Goal: Task Accomplishment & Management: Use online tool/utility

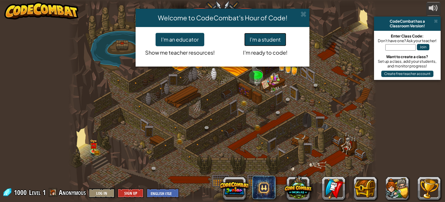
click at [254, 40] on button "I'm a student" at bounding box center [265, 39] width 42 height 13
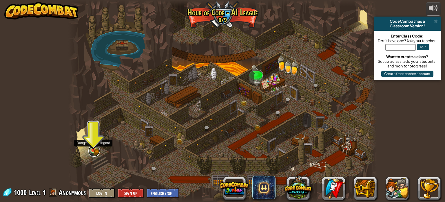
click at [96, 150] on link at bounding box center [94, 151] width 12 height 12
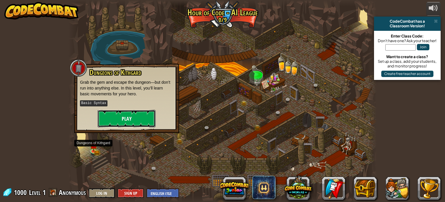
click at [107, 119] on button "Play" at bounding box center [127, 118] width 58 height 17
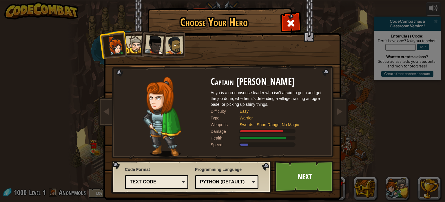
click at [147, 48] on div at bounding box center [154, 44] width 19 height 19
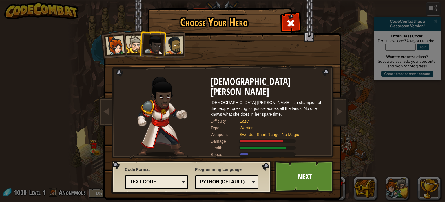
scroll to position [7, 0]
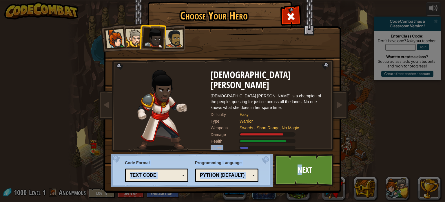
click at [180, 35] on div at bounding box center [174, 39] width 18 height 18
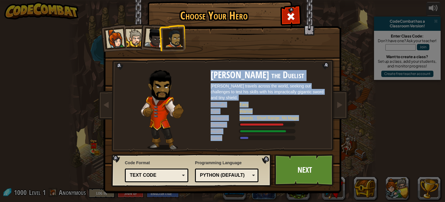
click at [212, 51] on div "Captain [PERSON_NAME] Anya is a no-nonsense leader who isn't afraid to go in an…" at bounding box center [222, 85] width 217 height 126
click at [279, 115] on div "Swords - Short Range, No Magic" at bounding box center [280, 118] width 81 height 6
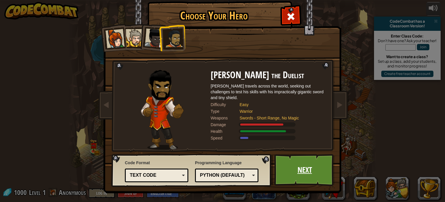
click at [300, 168] on link "Next" at bounding box center [305, 170] width 61 height 32
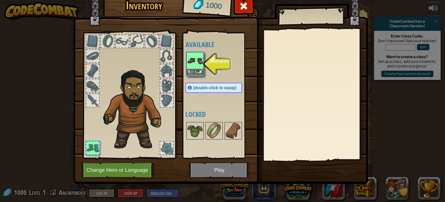
click at [196, 63] on img at bounding box center [195, 60] width 16 height 16
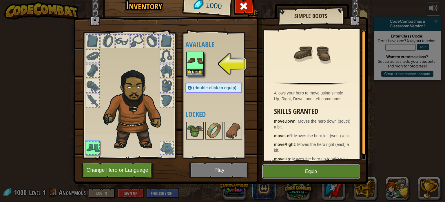
click at [306, 173] on button "Equip" at bounding box center [311, 171] width 98 height 14
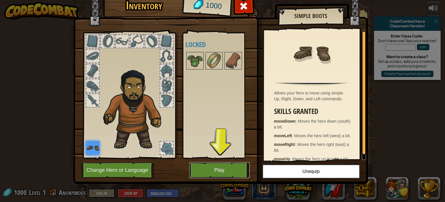
click at [221, 168] on button "Play" at bounding box center [219, 170] width 61 height 16
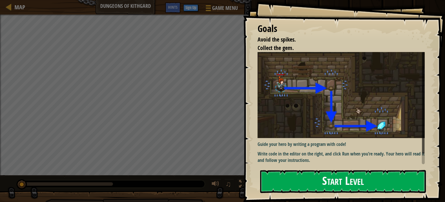
click at [314, 179] on button "Start Level" at bounding box center [343, 181] width 166 height 23
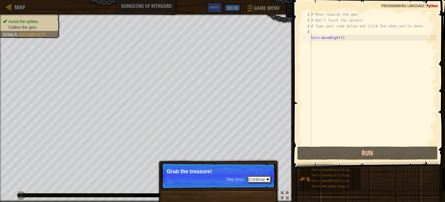
click at [266, 179] on button "Continue" at bounding box center [259, 179] width 24 height 8
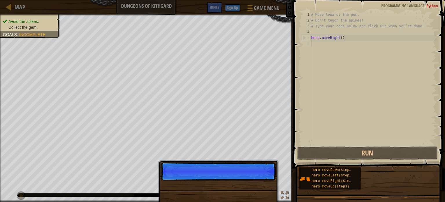
scroll to position [3, 0]
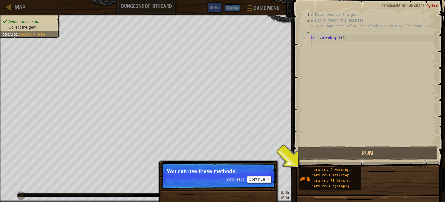
click at [318, 43] on div "# Move towards the gem. # Don’t touch the spikes! # Type your code below and cl…" at bounding box center [373, 84] width 126 height 145
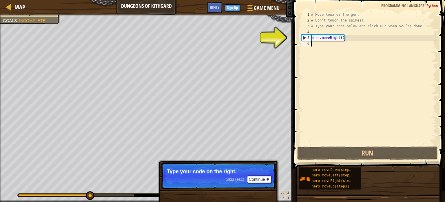
click at [316, 43] on div "# Move towards the gem. # Don’t touch the spikes! # Type your code below and cl…" at bounding box center [373, 84] width 126 height 145
type textarea "g"
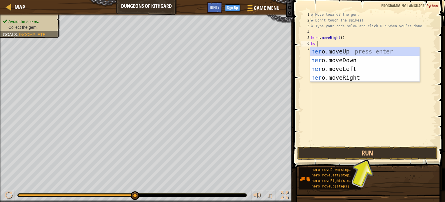
type textarea "hero"
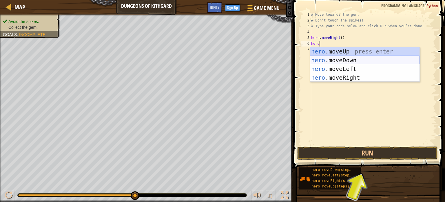
click at [369, 59] on div "hero .moveUp press enter hero .moveDown press enter hero .moveLeft press enter …" at bounding box center [365, 73] width 110 height 52
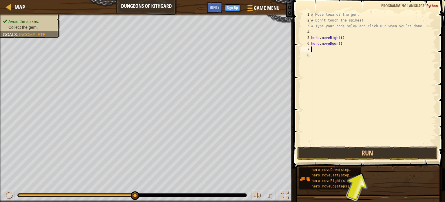
click at [313, 50] on div "# Move towards the gem. # Don’t touch the spikes! # Type your code below and cl…" at bounding box center [373, 84] width 126 height 145
type textarea "h"
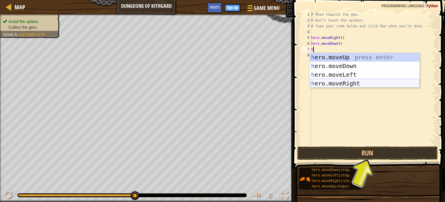
click at [358, 82] on div "h ero.moveUp press enter h ero.moveDown press enter h ero.moveLeft press enter …" at bounding box center [365, 79] width 110 height 52
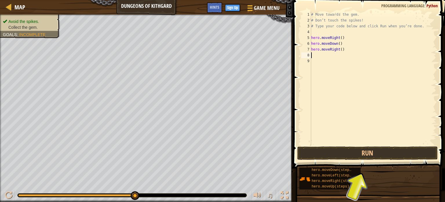
click at [317, 54] on div "# Move towards the gem. # Don’t touch the spikes! # Type your code below and cl…" at bounding box center [373, 84] width 126 height 145
click at [344, 51] on div "# Move towards the gem. # Don’t touch the spikes! # Type your code below and cl…" at bounding box center [373, 84] width 126 height 145
type textarea "hero.moveRight(2)"
click at [380, 150] on button "Run" at bounding box center [367, 152] width 141 height 13
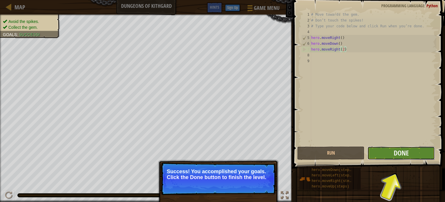
click at [389, 153] on button "Done" at bounding box center [402, 152] width 68 height 13
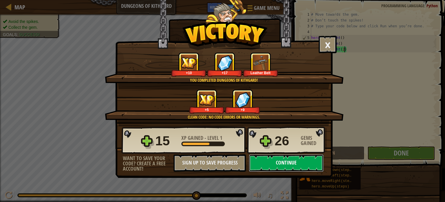
click at [288, 160] on button "Continue" at bounding box center [286, 162] width 75 height 17
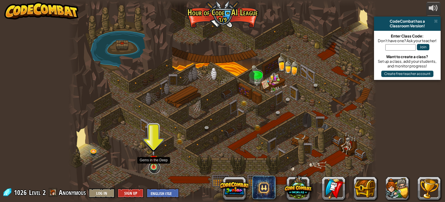
click at [154, 169] on link at bounding box center [155, 167] width 12 height 12
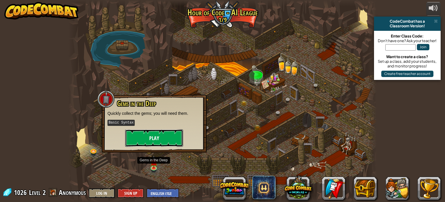
click at [153, 133] on button "Play" at bounding box center [154, 137] width 58 height 17
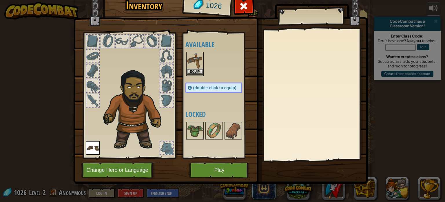
click at [197, 64] on img at bounding box center [195, 60] width 16 height 16
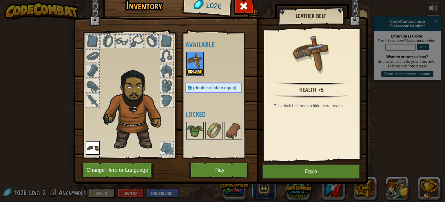
click at [198, 69] on button "Equip" at bounding box center [195, 72] width 16 height 6
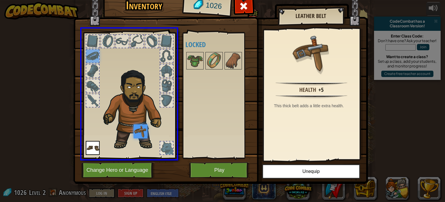
drag, startPoint x: 94, startPoint y: 53, endPoint x: 140, endPoint y: 135, distance: 93.8
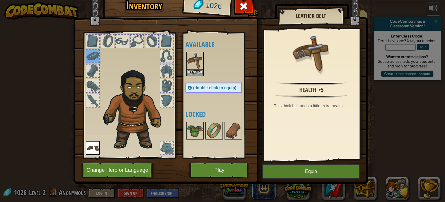
click at [197, 80] on div "Available Equip Equip (double-click to equip) Locked" at bounding box center [220, 95] width 68 height 121
click at [197, 72] on button "Equip" at bounding box center [195, 72] width 16 height 6
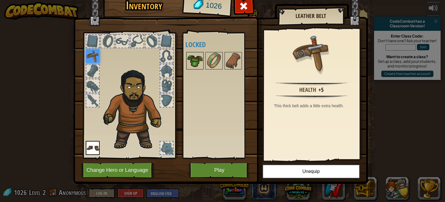
click at [196, 64] on img at bounding box center [195, 60] width 16 height 16
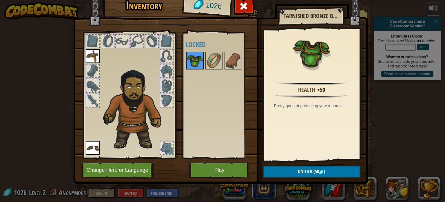
click at [196, 64] on img at bounding box center [195, 60] width 16 height 16
click at [218, 64] on img at bounding box center [214, 60] width 16 height 16
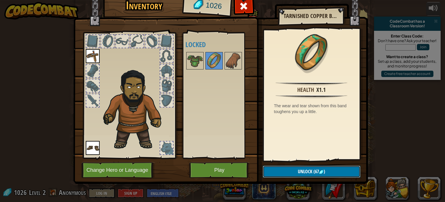
click at [283, 169] on button "Unlock (67 )" at bounding box center [312, 171] width 98 height 12
click at [284, 170] on button "Confirm" at bounding box center [312, 171] width 98 height 12
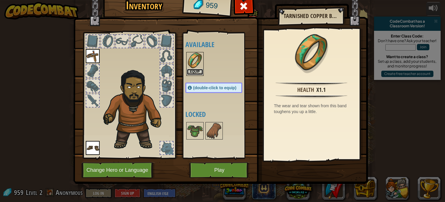
click at [192, 70] on button "Equip" at bounding box center [195, 72] width 16 height 6
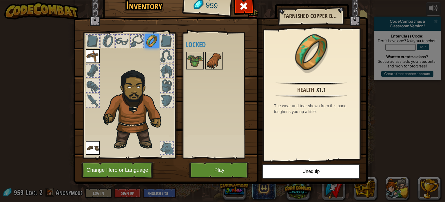
click at [215, 59] on img at bounding box center [214, 60] width 16 height 16
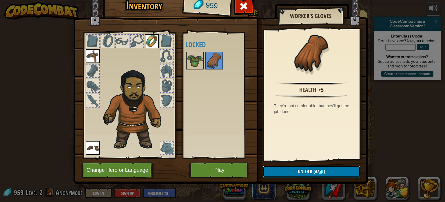
click at [286, 173] on button "Unlock (47 )" at bounding box center [312, 171] width 98 height 12
click at [287, 174] on button "Confirm" at bounding box center [312, 171] width 98 height 12
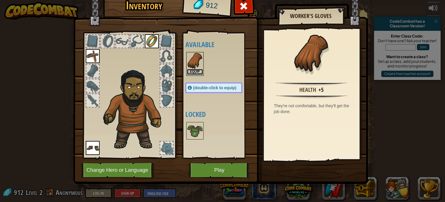
click at [199, 71] on button "Equip" at bounding box center [195, 72] width 16 height 6
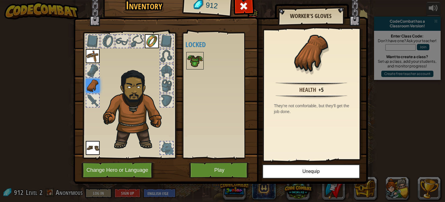
click at [199, 65] on img at bounding box center [195, 60] width 16 height 16
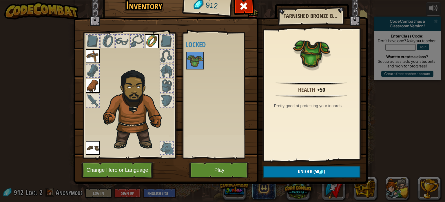
click at [276, 178] on img at bounding box center [220, 78] width 295 height 210
click at [275, 176] on button "Unlock (50 )" at bounding box center [312, 171] width 98 height 12
click at [272, 171] on button "Confirm" at bounding box center [312, 171] width 98 height 12
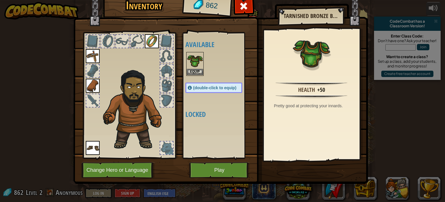
click at [190, 66] on img at bounding box center [195, 60] width 16 height 16
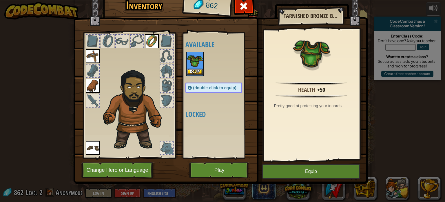
click at [191, 67] on img at bounding box center [195, 60] width 16 height 16
click at [193, 70] on button "Equip" at bounding box center [195, 72] width 16 height 6
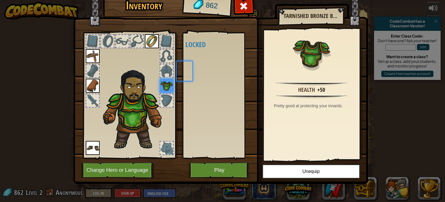
click at [193, 70] on div "Available Equip Equip Equip Equip Equip (double-click to equip) Locked" at bounding box center [220, 95] width 68 height 121
click at [208, 171] on button "Play" at bounding box center [219, 170] width 61 height 16
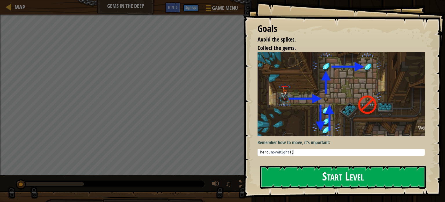
click at [355, 180] on button "Start Level" at bounding box center [343, 176] width 166 height 23
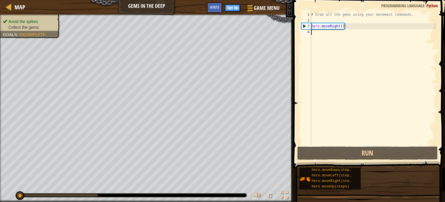
scroll to position [3, 0]
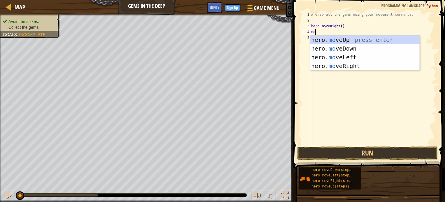
type textarea "mov"
click at [351, 49] on div "hero. mov eUp press enter hero. mov eDown press enter hero. mov eLeft press ent…" at bounding box center [365, 61] width 110 height 52
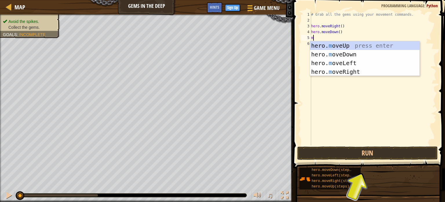
type textarea "mo"
click at [342, 46] on div "hero. mo veUp press enter hero. mo veDown press enter hero. mo veLeft press ent…" at bounding box center [365, 67] width 110 height 52
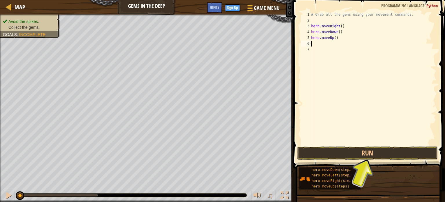
click at [335, 36] on div "# Grab all the gems using your movement commands. hero . moveRight ( ) hero . m…" at bounding box center [373, 84] width 126 height 145
type textarea "hero.moveUp(2)"
click at [317, 48] on div "# Grab all the gems using your movement commands. hero . moveRight ( ) hero . m…" at bounding box center [373, 84] width 126 height 145
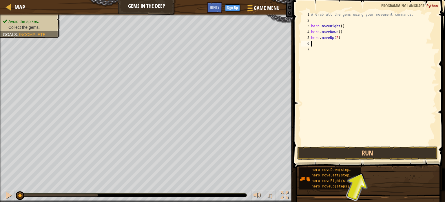
click at [316, 44] on div "# Grab all the gems using your movement commands. hero . moveRight ( ) hero . m…" at bounding box center [373, 84] width 126 height 145
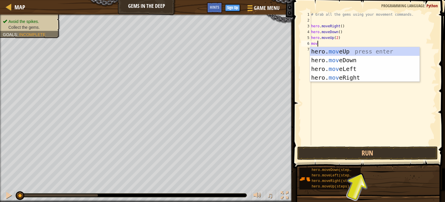
type textarea "move"
click at [352, 76] on div "hero. move Up press enter hero. move Down press enter hero. move Left press ent…" at bounding box center [365, 73] width 110 height 52
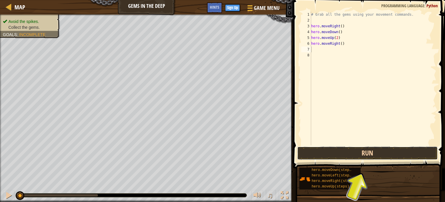
click at [341, 157] on button "Run" at bounding box center [367, 152] width 141 height 13
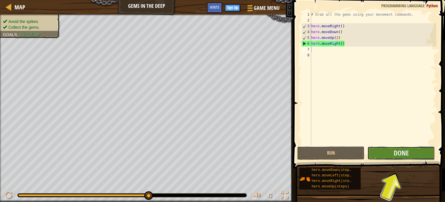
click at [421, 152] on button "Done" at bounding box center [402, 152] width 68 height 13
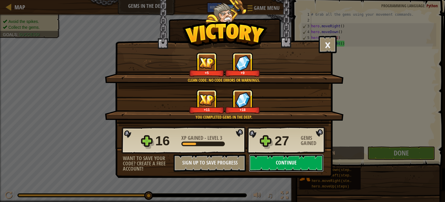
click at [276, 158] on button "Continue" at bounding box center [286, 162] width 75 height 17
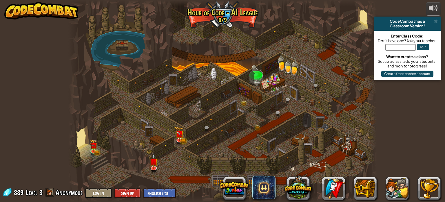
click at [173, 136] on div at bounding box center [222, 101] width 308 height 202
click at [183, 141] on link at bounding box center [180, 139] width 12 height 12
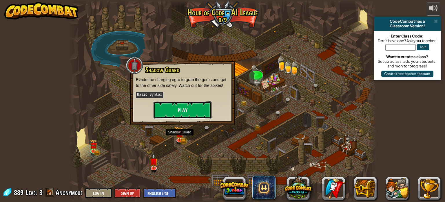
click at [187, 118] on button "Play" at bounding box center [183, 109] width 58 height 17
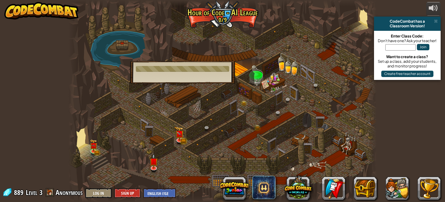
click at [157, 78] on div "Shadow Guard Evade the charging ogre to grab the gems and get to the other side…" at bounding box center [182, 72] width 105 height 22
click at [157, 71] on div at bounding box center [182, 69] width 93 height 6
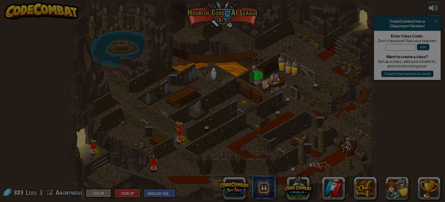
click at [177, 6] on body "powered by CodeCombat has a Classroom Version! Enter Class Code: Don't have one…" at bounding box center [222, 3] width 445 height 6
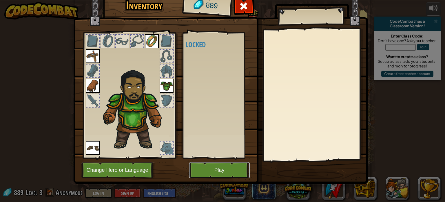
click at [204, 170] on button "Play" at bounding box center [219, 170] width 61 height 16
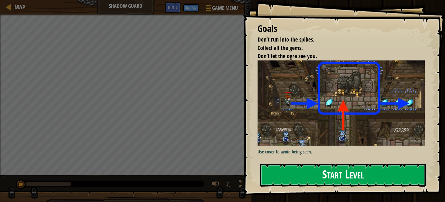
click at [323, 172] on button "Start Level" at bounding box center [343, 174] width 166 height 23
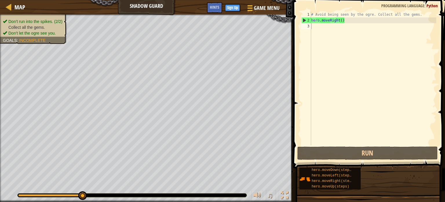
drag, startPoint x: 66, startPoint y: 196, endPoint x: 62, endPoint y: 195, distance: 4.9
click at [62, 195] on div at bounding box center [132, 194] width 229 height 3
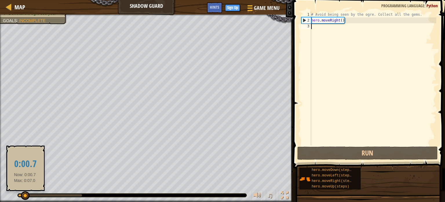
drag, startPoint x: 62, startPoint y: 195, endPoint x: 9, endPoint y: 192, distance: 53.1
click at [9, 192] on div "♫" at bounding box center [146, 193] width 293 height 17
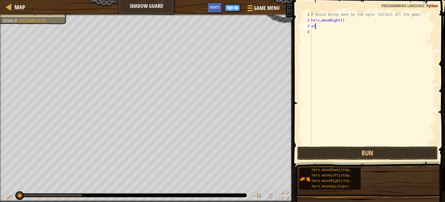
scroll to position [3, 0]
type textarea "a"
click at [343, 21] on div "# Avoid being seen by the ogre. Collect all the gems. hero . moveRight ( )" at bounding box center [373, 84] width 126 height 145
type textarea "hero.moveRight(5)"
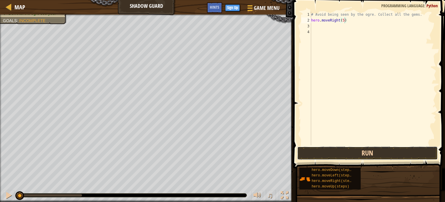
click at [387, 154] on button "Run" at bounding box center [367, 152] width 141 height 13
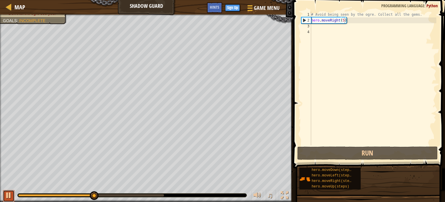
click at [9, 197] on div at bounding box center [9, 195] width 8 height 8
click at [313, 27] on div "# Avoid being seen by the ogre. Collect all the gems. hero . moveRight ( 5 )" at bounding box center [373, 84] width 126 height 145
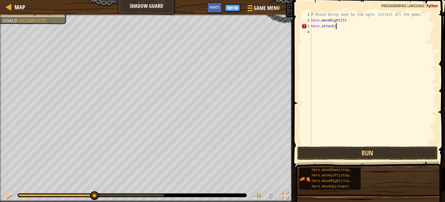
scroll to position [3, 2]
click at [362, 150] on button "Run" at bounding box center [367, 152] width 141 height 13
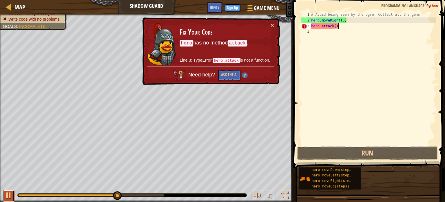
click at [8, 199] on button at bounding box center [9, 196] width 12 height 12
click at [342, 22] on div "# Avoid being seen by the ogre. Collect all the gems. hero . moveRight ( 5 ) he…" at bounding box center [373, 84] width 126 height 145
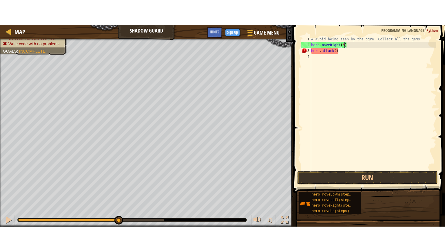
scroll to position [3, 2]
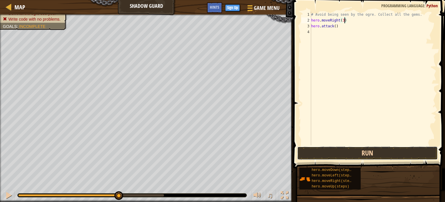
click at [338, 155] on button "Run" at bounding box center [367, 152] width 141 height 13
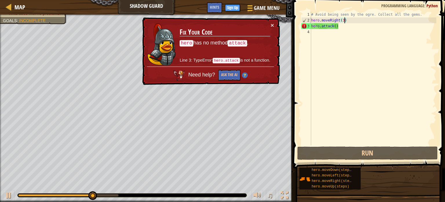
click at [14, 197] on div "♫" at bounding box center [146, 193] width 293 height 17
click at [6, 196] on div at bounding box center [9, 195] width 8 height 8
click at [283, 190] on button at bounding box center [285, 196] width 12 height 12
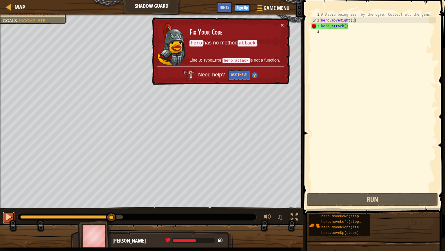
click at [13, 201] on button at bounding box center [9, 217] width 12 height 12
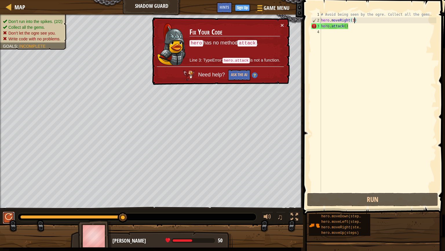
click at [14, 201] on button at bounding box center [9, 217] width 12 height 12
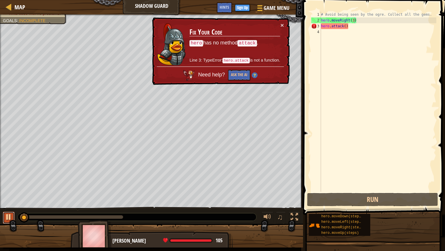
click at [14, 201] on button at bounding box center [9, 217] width 12 height 12
click at [13, 201] on button at bounding box center [9, 217] width 12 height 12
drag, startPoint x: 33, startPoint y: 213, endPoint x: 0, endPoint y: 216, distance: 33.5
click at [0, 201] on div "♫" at bounding box center [151, 214] width 303 height 17
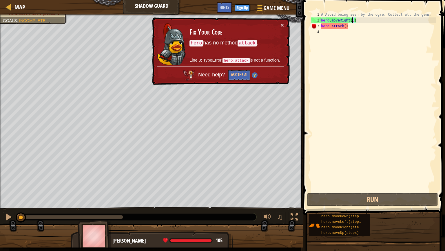
drag, startPoint x: 354, startPoint y: 19, endPoint x: 349, endPoint y: 16, distance: 5.8
click at [349, 16] on div "# Avoid being seen by the ogre. Collect all the gems. hero . moveRight ( 3 ) he…" at bounding box center [378, 107] width 117 height 191
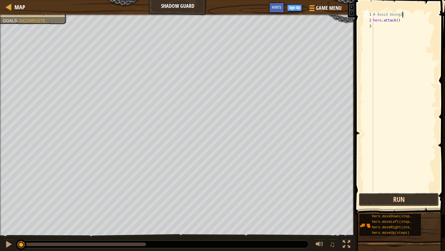
click at [396, 196] on button "Run" at bounding box center [399, 199] width 80 height 13
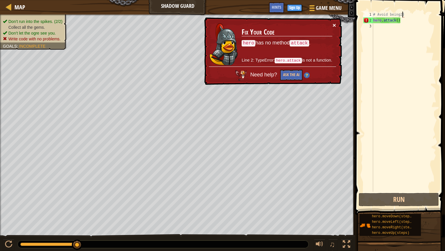
click at [333, 25] on button "×" at bounding box center [334, 25] width 3 height 6
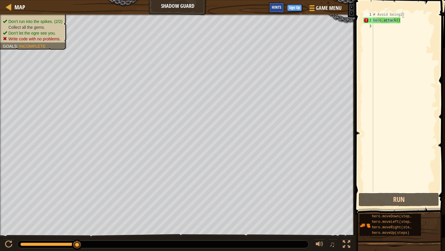
click at [271, 9] on div "Hints" at bounding box center [276, 7] width 15 height 11
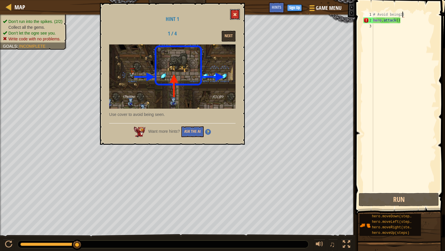
click at [237, 16] on span at bounding box center [235, 14] width 4 height 4
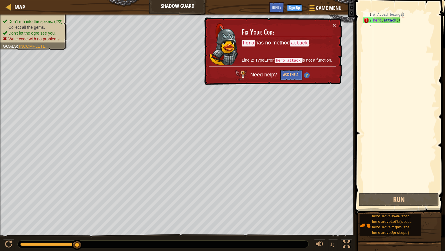
scroll to position [3, 2]
drag, startPoint x: 403, startPoint y: 20, endPoint x: 336, endPoint y: 25, distance: 66.9
click at [336, 25] on div "Map Shadow Guard Game Menu Done Sign Up Hints 1 ההההההההההההההההההההההההההההההה…" at bounding box center [222, 125] width 445 height 251
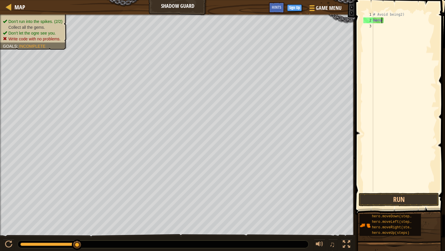
scroll to position [3, 0]
type textarea "h"
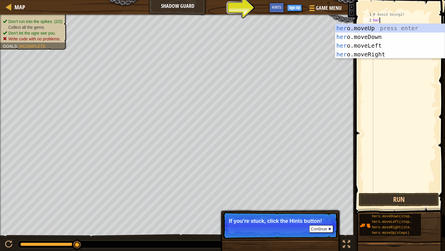
type textarea "hero"
click at [386, 51] on div "hero .moveUp press enter hero .moveDown press enter hero .moveLeft press enter …" at bounding box center [390, 50] width 110 height 52
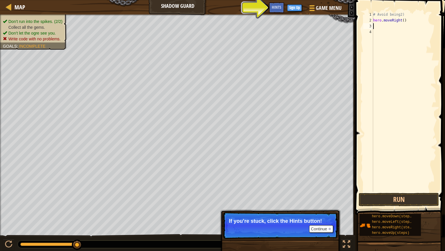
type textarea "h"
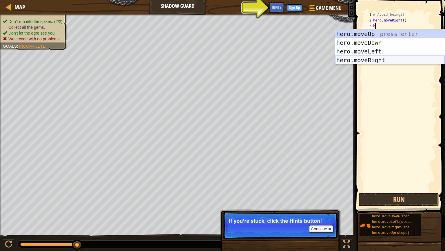
click at [394, 61] on div "h ero.moveUp press enter h ero.moveDown press enter h ero.moveLeft press enter …" at bounding box center [390, 56] width 110 height 52
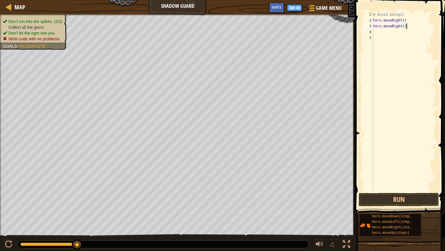
click at [326, 28] on div "Map Shadow Guard Game Menu Done Sign Up Hints 1 ההההההההההההההההההההההההההההההה…" at bounding box center [222, 125] width 445 height 251
type textarea "u"
click at [372, 35] on div "hero.move U p press enter" at bounding box center [390, 43] width 110 height 26
type textarea "r"
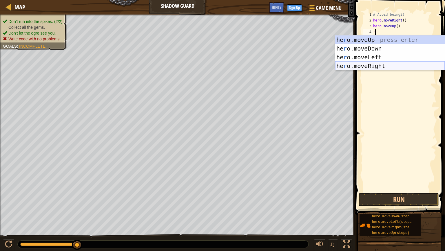
click at [358, 63] on div "he r o.moveUp press enter he r o.moveDown press enter he r o.moveLeft press ent…" at bounding box center [390, 61] width 110 height 52
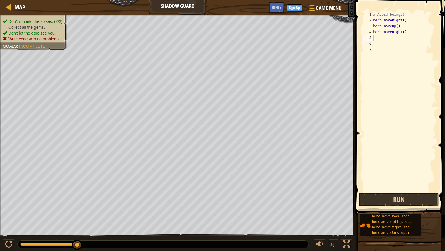
click at [2, 201] on div "♫" at bounding box center [177, 242] width 355 height 17
click at [7, 201] on div at bounding box center [9, 244] width 8 height 8
click at [8, 201] on div at bounding box center [9, 244] width 8 height 8
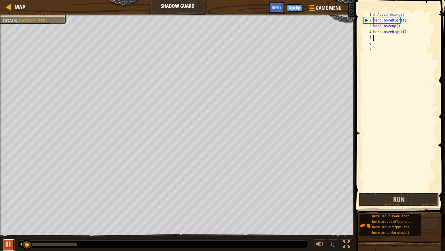
click at [8, 201] on div at bounding box center [9, 244] width 8 height 8
click at [10, 201] on div at bounding box center [9, 244] width 8 height 8
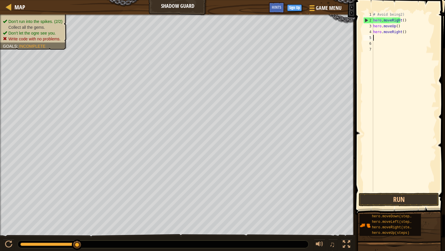
drag, startPoint x: 61, startPoint y: 244, endPoint x: 121, endPoint y: 242, distance: 59.5
click at [121, 201] on div at bounding box center [163, 244] width 291 height 8
click at [10, 201] on div at bounding box center [9, 244] width 8 height 8
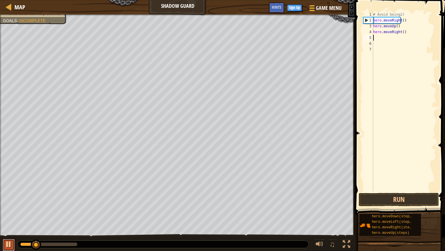
click at [10, 201] on div at bounding box center [9, 244] width 8 height 8
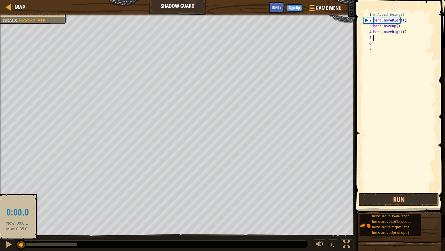
drag, startPoint x: 38, startPoint y: 245, endPoint x: 15, endPoint y: 248, distance: 22.6
click at [15, 201] on div "♫" at bounding box center [177, 242] width 355 height 17
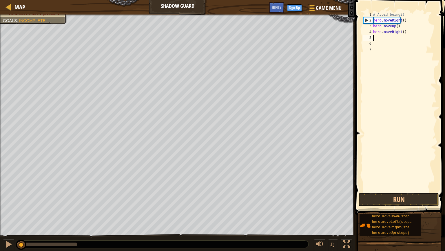
click at [413, 40] on div "# Avoid being2) hero . moveRight ( ) hero . moveUp ( ) hero . moveRight ( )" at bounding box center [404, 107] width 64 height 191
click at [404, 21] on div "# Avoid being2) hero . moveRight ( ) hero . moveUp ( ) hero . moveRight ( )" at bounding box center [404, 107] width 64 height 191
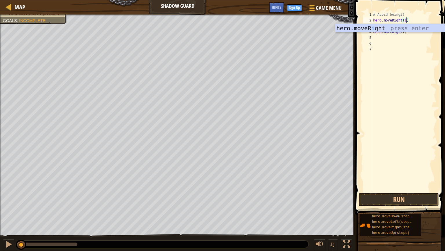
type textarea "hero.moveRight()"
click at [6, 201] on div at bounding box center [9, 244] width 8 height 8
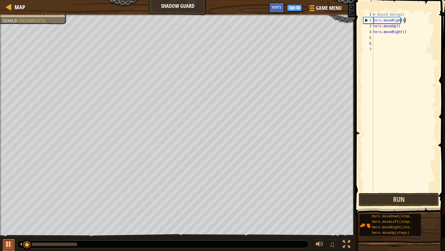
click at [6, 201] on div at bounding box center [9, 244] width 8 height 8
drag, startPoint x: 29, startPoint y: 245, endPoint x: 12, endPoint y: 242, distance: 17.7
click at [12, 201] on div "♫" at bounding box center [177, 242] width 355 height 17
click at [19, 2] on div "Map" at bounding box center [19, 7] width 14 height 14
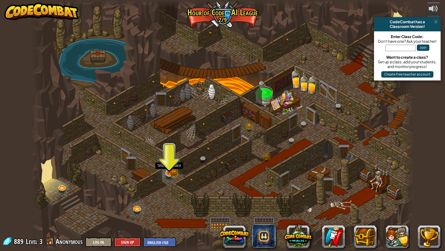
click at [176, 171] on img at bounding box center [173, 172] width 7 height 8
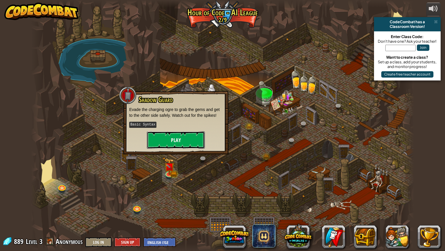
click at [170, 148] on button "Play" at bounding box center [176, 139] width 58 height 17
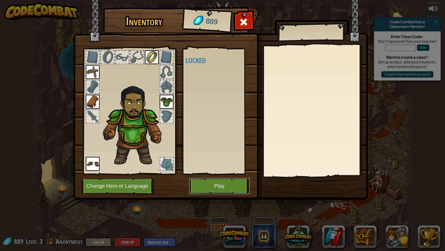
click at [205, 183] on button "Play" at bounding box center [219, 186] width 61 height 16
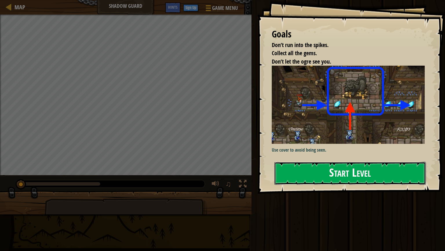
click at [330, 172] on button "Start Level" at bounding box center [351, 172] width 152 height 23
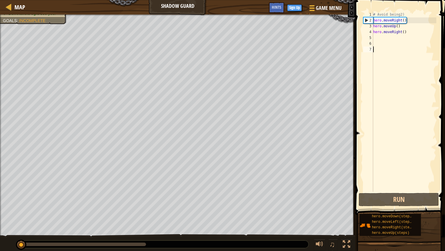
drag, startPoint x: 38, startPoint y: 243, endPoint x: 0, endPoint y: 243, distance: 38.0
click at [0, 201] on div "♫" at bounding box center [177, 242] width 355 height 17
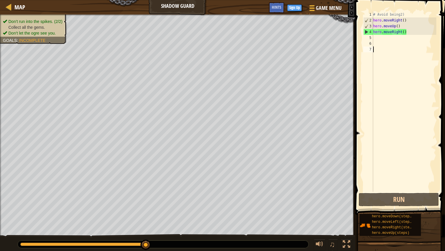
drag, startPoint x: 32, startPoint y: 245, endPoint x: 224, endPoint y: 250, distance: 191.4
click at [224, 201] on div "♫" at bounding box center [177, 242] width 355 height 17
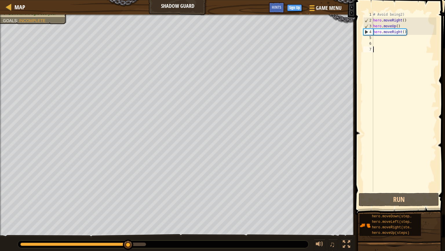
click at [380, 40] on div "# Avoid being2) hero . moveRight ( ) hero . moveUp ( ) hero . moveRight ( )" at bounding box center [404, 107] width 64 height 191
type textarea "m"
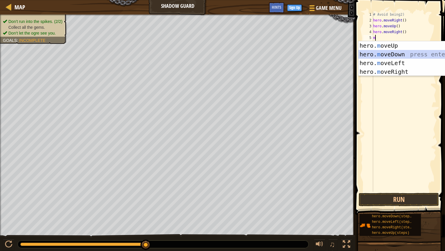
click at [405, 54] on div "hero. m oveUp press enter hero. m oveDown press enter hero. m oveLeft press ent…" at bounding box center [414, 67] width 110 height 52
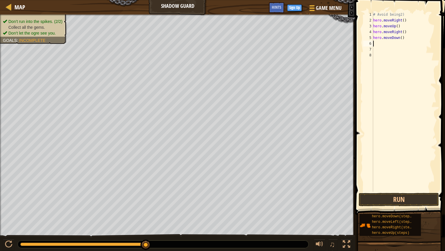
click at [14, 201] on div "♫" at bounding box center [177, 242] width 355 height 17
click at [12, 201] on button at bounding box center [9, 245] width 12 height 12
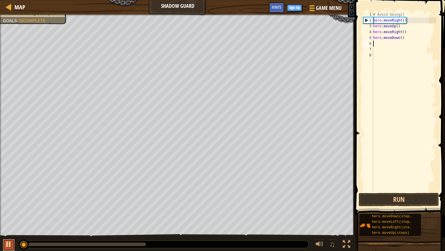
click at [12, 201] on div at bounding box center [9, 244] width 8 height 8
drag, startPoint x: 27, startPoint y: 244, endPoint x: 14, endPoint y: 245, distance: 12.9
click at [14, 201] on div "♫" at bounding box center [177, 242] width 355 height 17
type textarea "m"
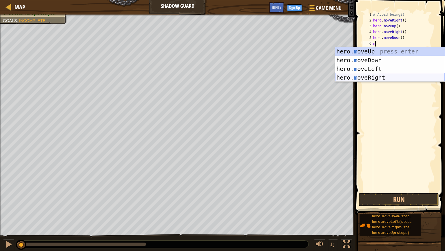
click at [389, 75] on div "hero. m oveUp press enter hero. m oveDown press enter hero. m oveLeft press ent…" at bounding box center [390, 73] width 110 height 52
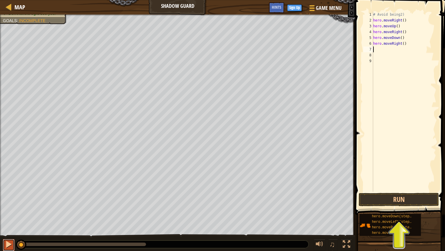
click at [9, 201] on div at bounding box center [9, 244] width 8 height 8
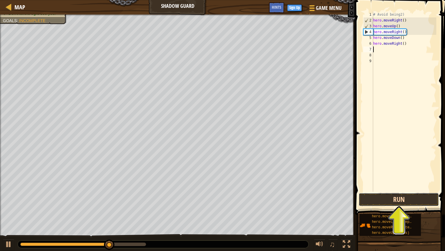
click at [390, 197] on button "Run" at bounding box center [399, 199] width 80 height 13
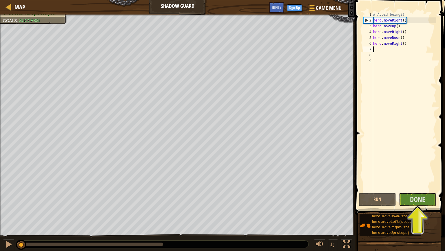
drag, startPoint x: 164, startPoint y: 246, endPoint x: 0, endPoint y: 246, distance: 164.4
click at [0, 201] on div "♫" at bounding box center [177, 242] width 355 height 17
click at [386, 201] on button "Run" at bounding box center [377, 199] width 37 height 13
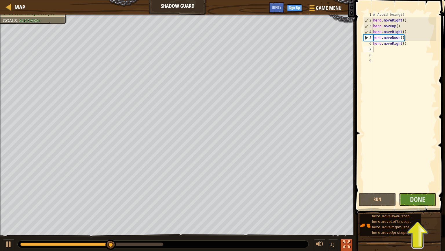
click at [346, 201] on div at bounding box center [347, 244] width 8 height 8
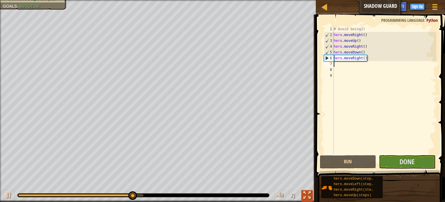
click at [305, 195] on div at bounding box center [308, 195] width 8 height 8
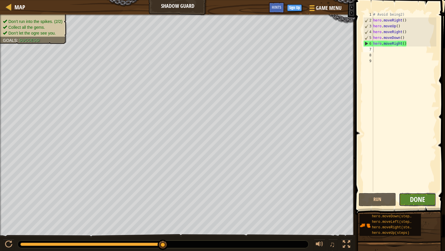
click at [411, 199] on span "Done" at bounding box center [417, 198] width 15 height 9
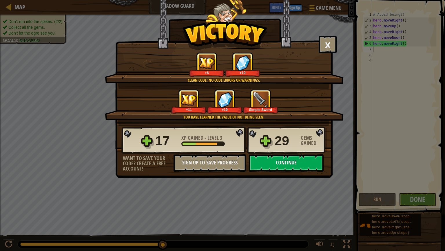
click at [275, 159] on button "Continue" at bounding box center [286, 162] width 75 height 17
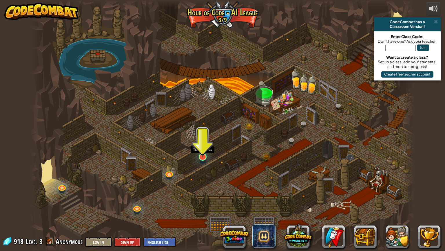
click at [201, 150] on img at bounding box center [203, 145] width 10 height 23
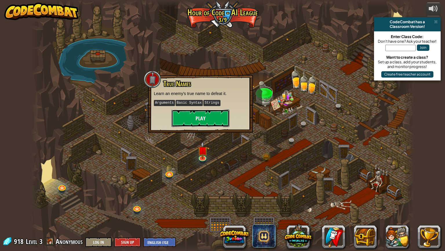
click at [220, 118] on button "Play" at bounding box center [201, 117] width 58 height 17
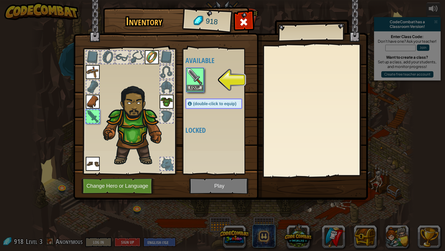
click at [199, 79] on img at bounding box center [195, 76] width 16 height 16
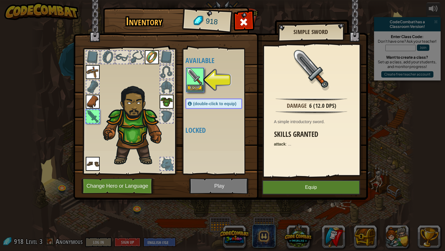
click at [199, 79] on img at bounding box center [195, 76] width 16 height 16
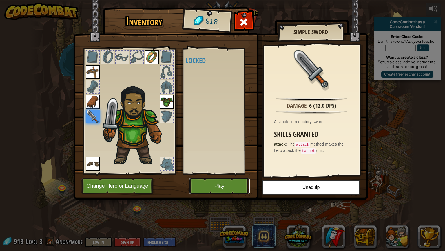
click at [237, 185] on button "Play" at bounding box center [219, 186] width 61 height 16
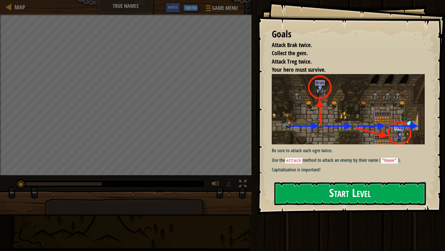
click at [324, 190] on button "Start Level" at bounding box center [351, 193] width 152 height 23
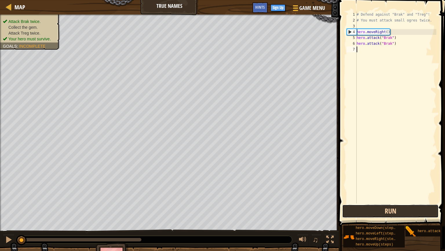
click at [383, 201] on button "Run" at bounding box center [390, 210] width 97 height 13
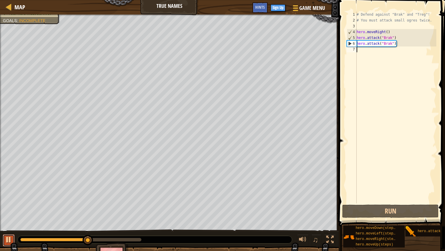
click at [7, 201] on div at bounding box center [9, 239] width 8 height 8
type textarea "r"
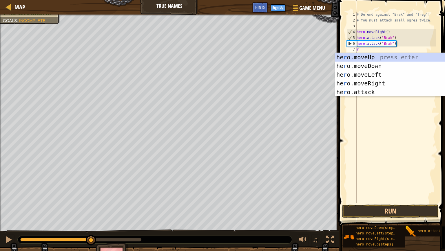
scroll to position [3, 0]
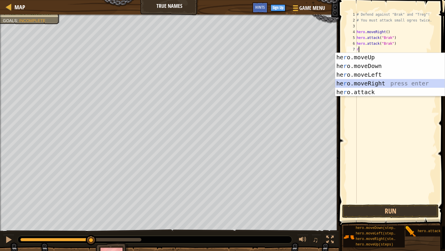
click at [398, 82] on div "he r o.moveUp press enter he r o.moveDown press enter he r o.moveLeft press ent…" at bounding box center [390, 83] width 110 height 61
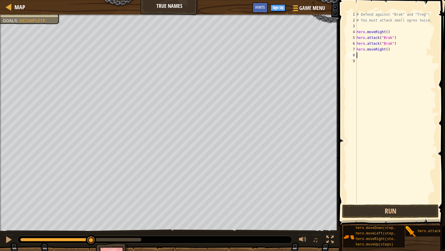
click at [386, 49] on div "# Defend against "Brak" and "Treg"! # You must attack small ogres twice. hero .…" at bounding box center [396, 113] width 81 height 203
click at [385, 49] on div "# Defend against "Brak" and "Treg"! # You must attack small ogres twice. hero .…" at bounding box center [396, 113] width 81 height 203
click at [391, 50] on div "# Defend against "Brak" and "Treg"! # You must attack small ogres twice. hero .…" at bounding box center [396, 113] width 81 height 203
click at [387, 50] on div "# Defend against "Brak" and "Treg"! # You must attack small ogres twice. hero .…" at bounding box center [396, 113] width 81 height 203
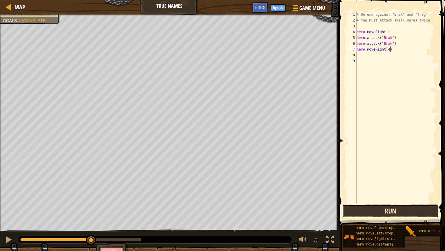
click at [375, 201] on button "Run" at bounding box center [390, 210] width 97 height 13
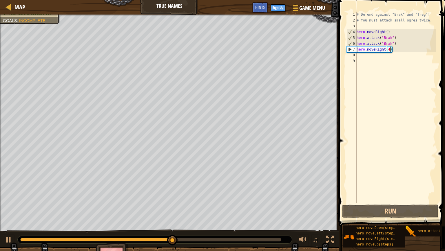
click at [3, 201] on div "♫" at bounding box center [169, 237] width 339 height 17
click at [10, 201] on div at bounding box center [9, 239] width 8 height 8
click at [332, 201] on div at bounding box center [330, 239] width 8 height 8
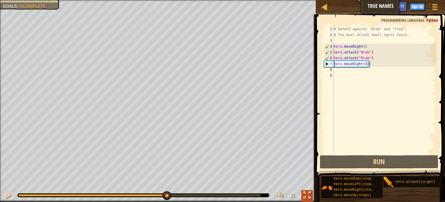
click at [311, 195] on div at bounding box center [308, 195] width 8 height 8
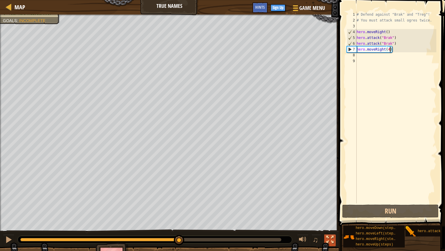
click at [333, 201] on div at bounding box center [330, 239] width 8 height 8
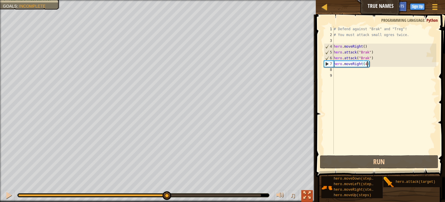
click at [307, 196] on div at bounding box center [308, 195] width 8 height 8
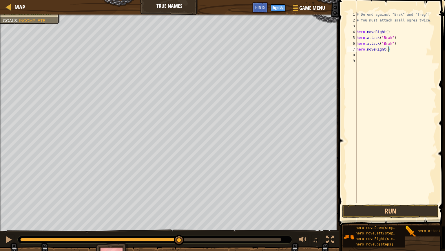
type textarea "hero.moveRight(3)"
click at [371, 57] on div "# Defend against "Brak" and "Treg"! # You must attack small ogres twice. hero .…" at bounding box center [396, 113] width 81 height 203
click at [413, 59] on div "hero. a ttack press enter" at bounding box center [390, 72] width 110 height 26
click at [9, 201] on div at bounding box center [9, 239] width 8 height 8
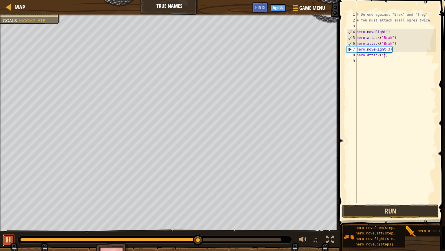
click at [9, 201] on div at bounding box center [9, 239] width 8 height 8
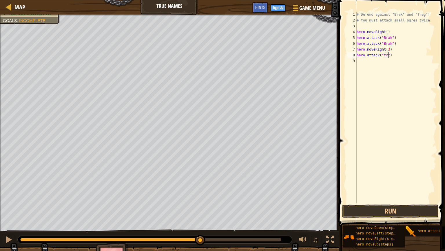
scroll to position [3, 3]
click at [386, 56] on div "# Defend against "Brak" and "Treg"! # You must attack small ogres twice. hero .…" at bounding box center [396, 113] width 81 height 203
type textarea "hero.attack("Treg")"
click at [398, 201] on button "Run" at bounding box center [390, 210] width 97 height 13
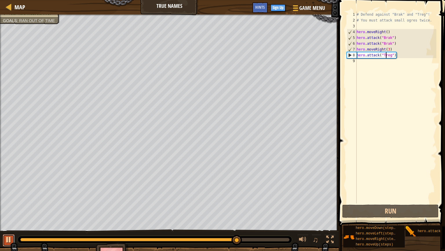
click at [4, 201] on button at bounding box center [9, 240] width 12 height 12
click at [363, 66] on div "# Defend against "Brak" and "Treg"! # You must attack small ogres twice. hero .…" at bounding box center [396, 113] width 81 height 203
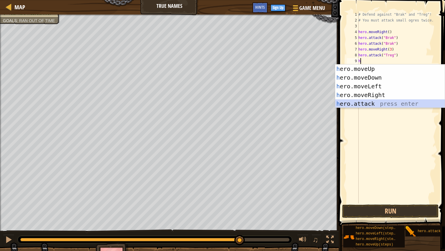
click at [393, 102] on div "h ero.moveUp press enter h ero.moveDown press enter h ero.moveLeft press enter …" at bounding box center [390, 94] width 110 height 61
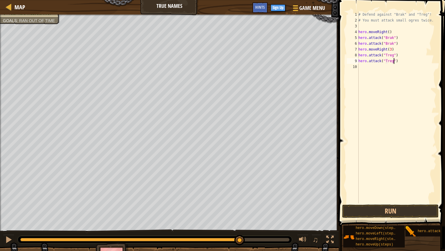
scroll to position [3, 3]
type textarea "hero.attack("Treg")"
click at [410, 201] on button "Run" at bounding box center [390, 210] width 97 height 13
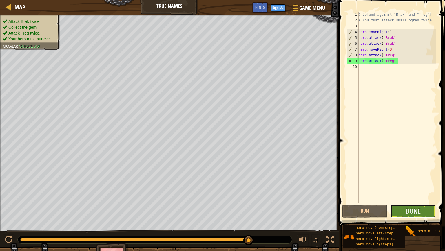
click at [422, 201] on button "Done" at bounding box center [414, 210] width 46 height 13
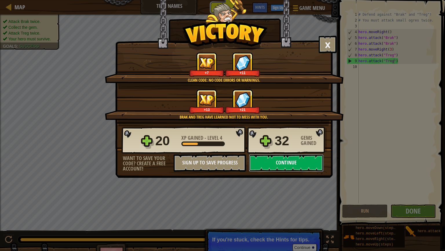
click at [279, 164] on button "Continue" at bounding box center [286, 162] width 75 height 17
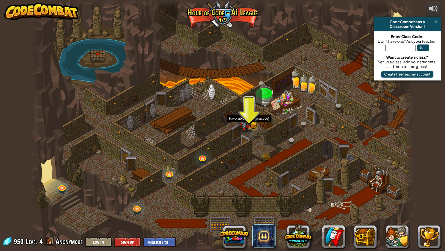
click at [249, 130] on img at bounding box center [244, 122] width 10 height 20
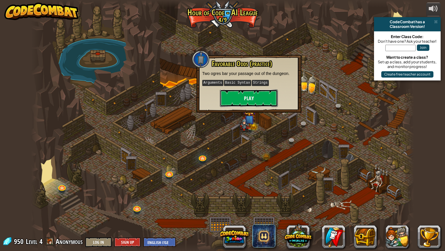
click at [242, 102] on button "Play" at bounding box center [249, 97] width 58 height 17
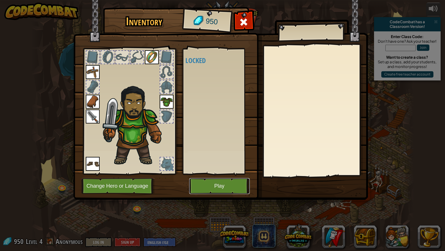
click at [228, 187] on button "Play" at bounding box center [219, 186] width 61 height 16
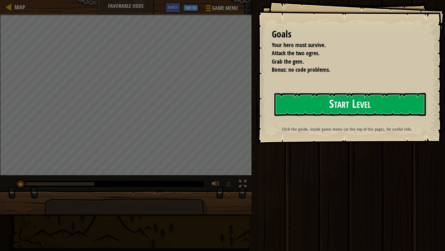
click at [296, 106] on button "Start Level" at bounding box center [351, 104] width 152 height 23
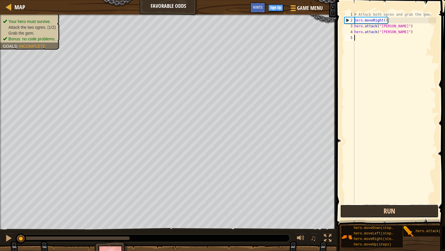
click at [362, 201] on button "Run" at bounding box center [389, 210] width 99 height 13
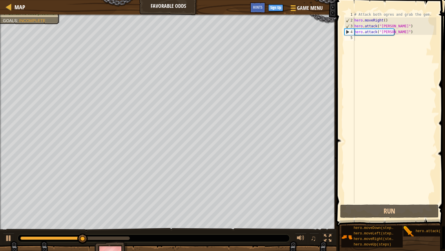
click at [0, 201] on div "♫" at bounding box center [168, 236] width 337 height 17
click at [5, 201] on div at bounding box center [9, 238] width 8 height 8
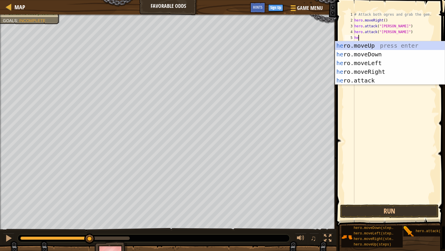
scroll to position [3, 0]
type textarea "hero"
click at [386, 72] on div "hero .moveUp press enter hero .moveDown press enter hero .moveLeft press enter …" at bounding box center [390, 71] width 110 height 61
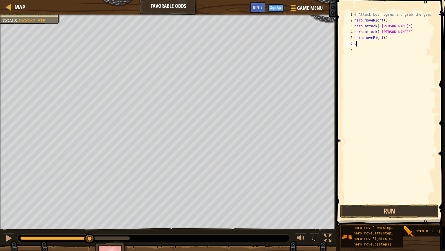
click at [415, 46] on div "# Attack both ogres and grab the gem. hero . moveRight ( ) hero . attack ( "[PE…" at bounding box center [394, 113] width 83 height 203
type textarea "up"
click at [373, 52] on div "hero.move Up press enter" at bounding box center [390, 60] width 110 height 26
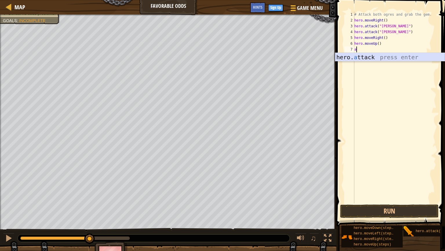
click at [351, 57] on div "hero. a ttack press enter" at bounding box center [390, 66] width 110 height 26
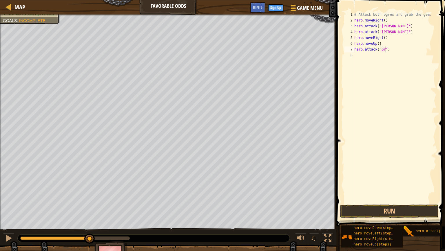
scroll to position [3, 3]
type textarea "hero.attack("Grump")"
click at [367, 57] on div "# Attack both ogres and grab the gem. hero . moveRight ( ) hero . attack ( "[PE…" at bounding box center [394, 113] width 83 height 203
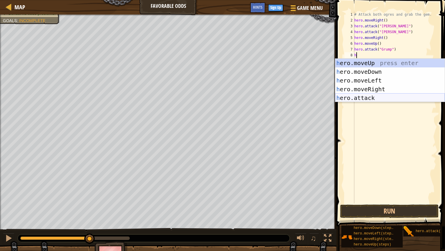
click at [393, 95] on div "h ero.moveUp press enter h ero.moveDown press enter h ero.moveLeft press enter …" at bounding box center [390, 89] width 110 height 61
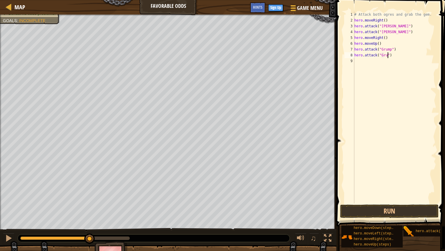
scroll to position [3, 3]
type textarea "hero.attack("Grump")"
click at [361, 65] on div "# Attack both ogres and grab the gem. hero . moveRight ( ) hero . attack ( "[PE…" at bounding box center [394, 113] width 83 height 203
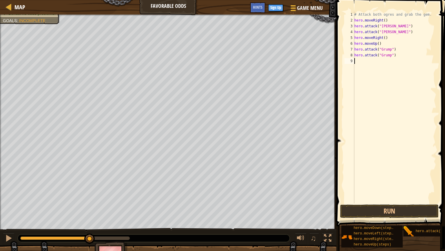
type textarea "l"
click at [369, 68] on div "hero.move L eft press enter" at bounding box center [390, 77] width 110 height 26
click at [386, 62] on div "# Attack both ogres and grab the gem. hero . moveRight ( ) hero . attack ( "[PE…" at bounding box center [395, 113] width 81 height 203
type textarea "hero.moveLeft(2)"
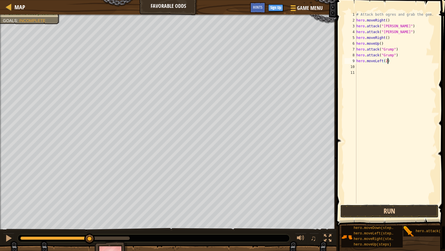
click at [424, 201] on button "Run" at bounding box center [389, 210] width 99 height 13
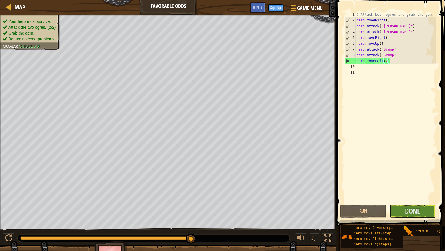
scroll to position [0, 8]
click at [420, 201] on span "Done" at bounding box center [412, 210] width 15 height 9
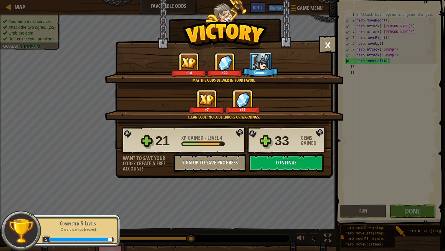
click at [296, 161] on button "Continue" at bounding box center [286, 162] width 75 height 17
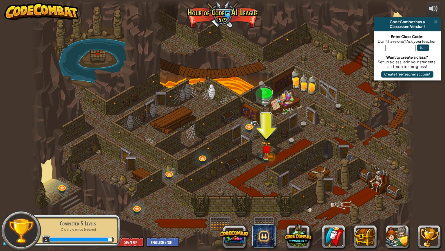
click at [272, 161] on div at bounding box center [222, 125] width 383 height 251
click at [269, 158] on link at bounding box center [267, 156] width 12 height 12
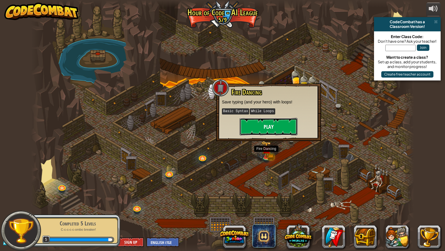
click at [261, 126] on button "Play" at bounding box center [269, 126] width 58 height 17
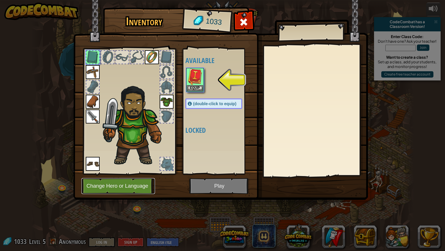
click at [137, 184] on button "Change Hero or Language" at bounding box center [118, 186] width 74 height 16
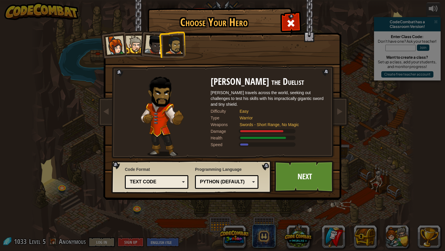
click at [140, 50] on li at bounding box center [152, 43] width 28 height 28
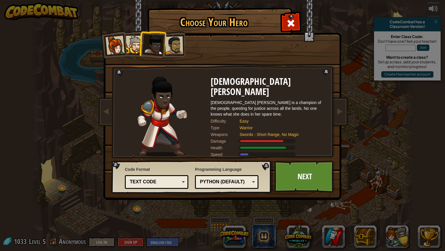
click at [134, 48] on div at bounding box center [135, 45] width 18 height 18
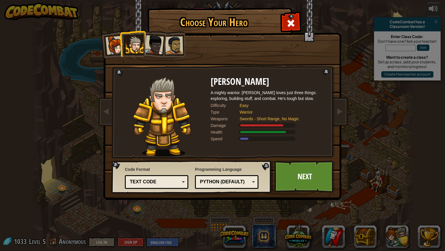
click at [170, 40] on div at bounding box center [174, 45] width 18 height 18
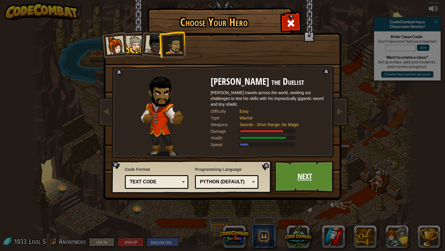
click at [285, 172] on link "Next" at bounding box center [305, 176] width 61 height 32
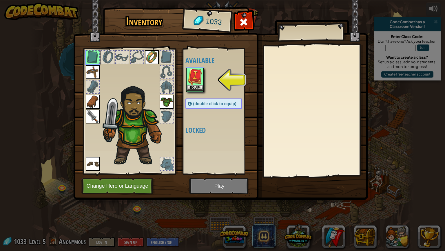
click at [196, 79] on img at bounding box center [195, 76] width 16 height 16
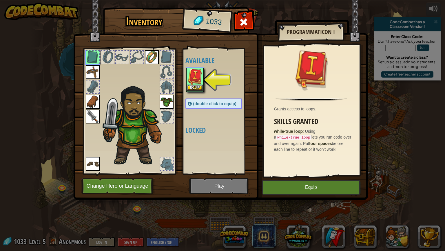
click at [196, 82] on img at bounding box center [195, 76] width 16 height 16
click at [304, 180] on button "Equip" at bounding box center [311, 187] width 98 height 14
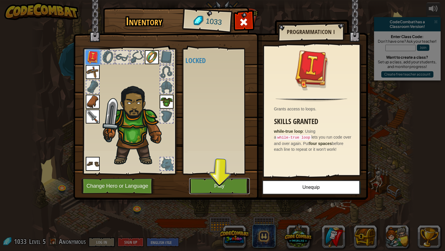
click at [230, 185] on button "Play" at bounding box center [219, 186] width 61 height 16
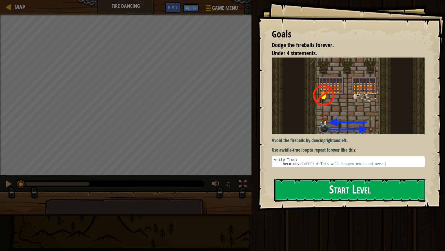
click at [357, 193] on button "Start Level" at bounding box center [351, 189] width 152 height 23
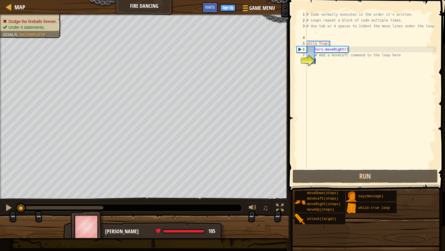
click at [317, 57] on div "# Code normally executes in the order it's written. # Loops repeat a block of c…" at bounding box center [371, 96] width 131 height 168
type textarea "# Add a moveLeft command to the loop here"
click at [315, 61] on div "# Code normally executes in the order it's written. # Loops repeat a block of c…" at bounding box center [371, 96] width 131 height 168
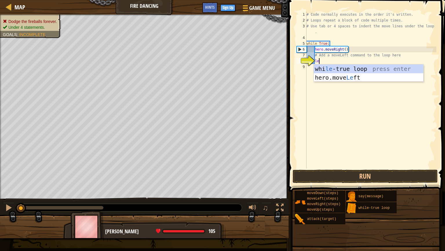
scroll to position [3, 1]
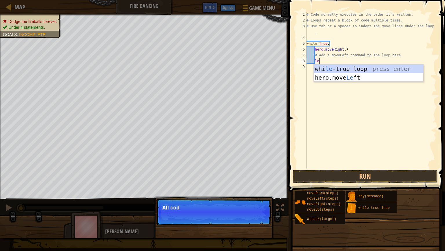
type textarea "lef"
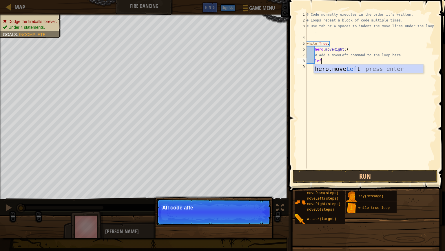
scroll to position [3, 1]
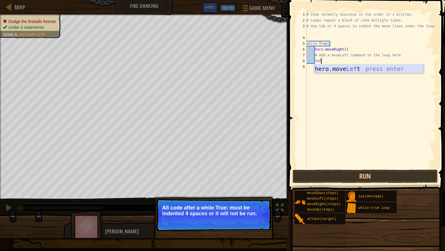
click at [378, 66] on div "hero.move Lef t press enter" at bounding box center [369, 77] width 110 height 26
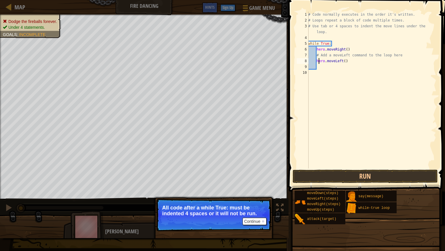
click at [318, 61] on div "# Code normally executes in the order it's written. # Loops repeat a block of c…" at bounding box center [371, 96] width 129 height 168
click at [316, 61] on div "# Code normally executes in the order it's written. # Loops repeat a block of c…" at bounding box center [371, 96] width 129 height 168
click at [318, 50] on div "# Code normally executes in the order it's written. # Loops repeat a block of c…" at bounding box center [371, 96] width 129 height 168
click at [316, 50] on div "# Code normally executes in the order it's written. # Loops repeat a block of c…" at bounding box center [371, 96] width 129 height 168
type textarea "hero.moveRight()"
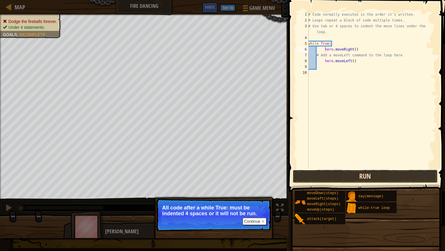
click at [304, 182] on button "Run" at bounding box center [365, 175] width 145 height 13
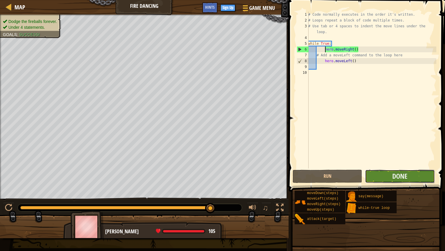
click at [378, 175] on button "Done" at bounding box center [400, 175] width 70 height 13
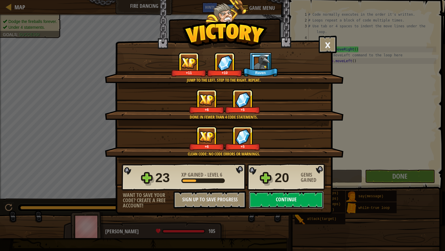
click at [264, 201] on button "Continue" at bounding box center [286, 199] width 75 height 17
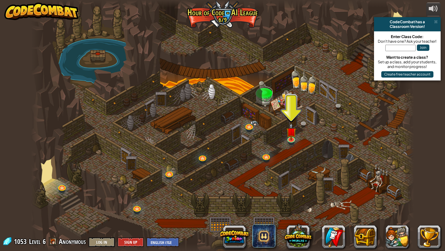
click at [286, 131] on div at bounding box center [222, 125] width 383 height 251
click at [287, 132] on img at bounding box center [291, 127] width 10 height 23
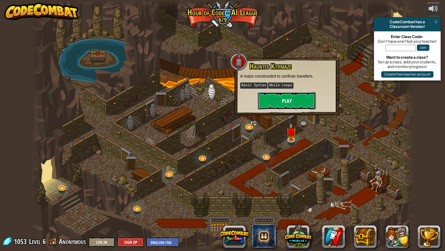
click at [285, 95] on button "Play" at bounding box center [287, 100] width 58 height 17
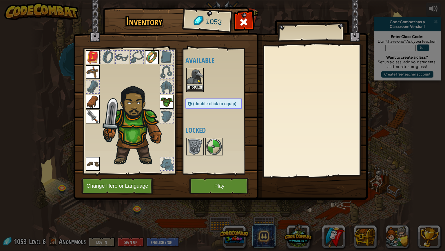
click at [192, 78] on img at bounding box center [195, 76] width 16 height 16
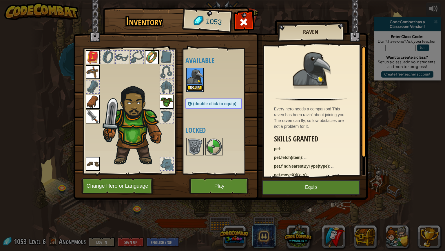
click at [198, 88] on button "Equip" at bounding box center [195, 88] width 16 height 6
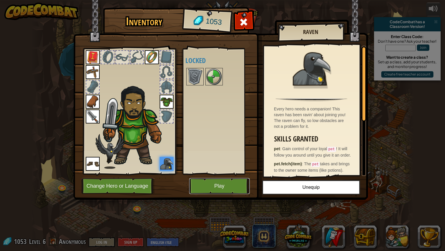
click at [228, 184] on button "Play" at bounding box center [219, 186] width 61 height 16
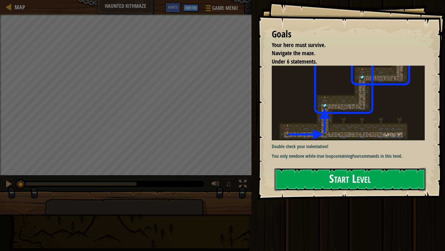
click at [315, 189] on button "Start Level" at bounding box center [351, 179] width 152 height 23
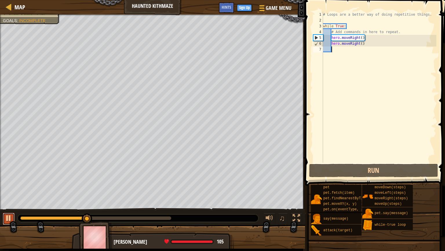
click at [7, 201] on div at bounding box center [9, 218] width 8 height 8
drag, startPoint x: 87, startPoint y: 216, endPoint x: 3, endPoint y: 215, distance: 84.1
click at [3, 201] on div "♫" at bounding box center [152, 216] width 305 height 17
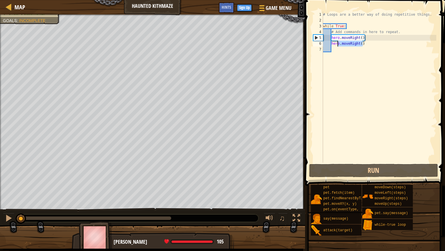
drag, startPoint x: 364, startPoint y: 43, endPoint x: 340, endPoint y: 46, distance: 24.2
click at [340, 46] on div "# Loops are a better way of doing repetitive things. while True : # Add command…" at bounding box center [379, 93] width 115 height 162
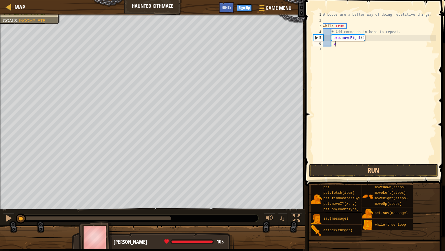
type textarea "h"
click at [331, 37] on div "# Loops are a better way of doing repetitive things. while True : # Add command…" at bounding box center [379, 93] width 115 height 162
type textarea "hero.moveRight()"
click at [333, 43] on div "# Loops are a better way of doing repetitive things. while True : # Add command…" at bounding box center [379, 93] width 115 height 162
click at [331, 39] on div "# Loops are a better way of doing repetitive things. while True : # Add command…" at bounding box center [379, 93] width 115 height 162
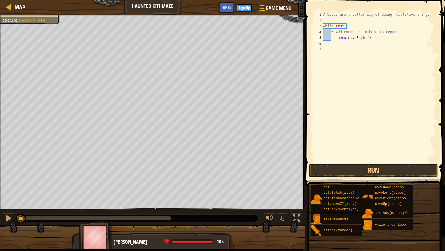
type textarea "hero.moveRight()"
click at [333, 45] on div "# Loops are a better way of doing repetitive things. while True : # Add command…" at bounding box center [379, 93] width 115 height 162
type textarea "h"
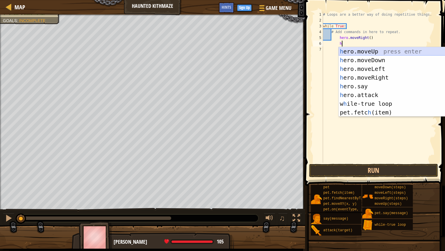
click at [373, 51] on div "h ero.moveUp press enter h ero.moveDown press enter h ero.moveLeft press enter …" at bounding box center [394, 90] width 110 height 87
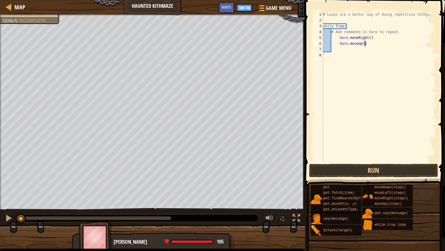
click at [364, 45] on div "# Loops are a better way of doing repetitive things. while True : # Add command…" at bounding box center [379, 93] width 115 height 162
click at [372, 38] on div "# Loops are a better way of doing repetitive things. while True : # Add command…" at bounding box center [379, 93] width 115 height 162
click at [366, 44] on div "# Loops are a better way of doing repetitive things. while True : # Add command…" at bounding box center [379, 93] width 115 height 162
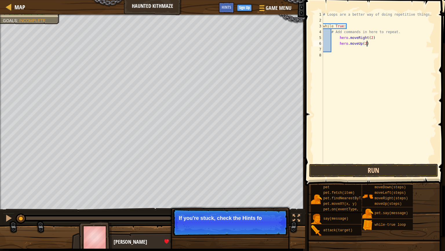
type textarea "hero.moveUp(2)"
click at [310, 174] on button "Run" at bounding box center [373, 170] width 129 height 13
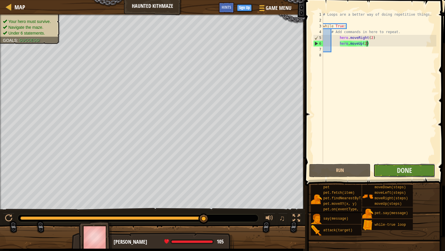
click at [387, 169] on button "Done" at bounding box center [404, 170] width 61 height 13
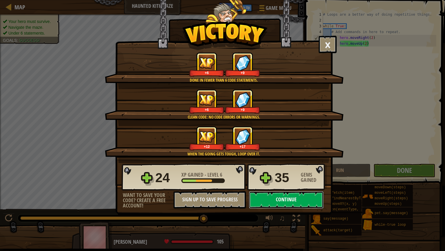
click at [276, 198] on button "Continue" at bounding box center [286, 199] width 75 height 17
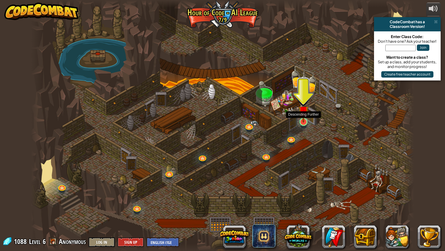
click at [305, 121] on img at bounding box center [304, 110] width 10 height 23
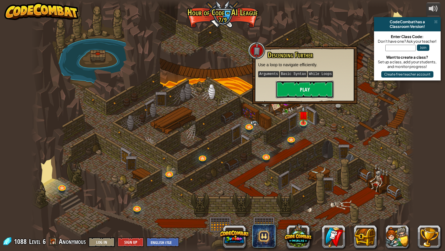
click at [285, 87] on button "Play" at bounding box center [305, 89] width 58 height 17
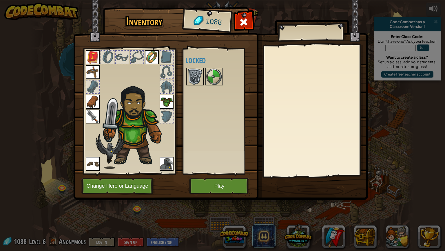
click at [193, 80] on img at bounding box center [195, 76] width 16 height 16
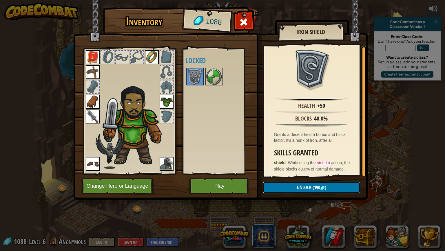
click at [304, 188] on span "Unlock" at bounding box center [304, 187] width 14 height 6
click at [304, 188] on button "Confirm" at bounding box center [312, 187] width 98 height 12
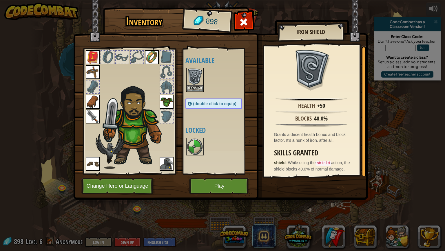
click at [193, 92] on div at bounding box center [220, 80] width 68 height 26
click at [195, 83] on img at bounding box center [195, 76] width 16 height 16
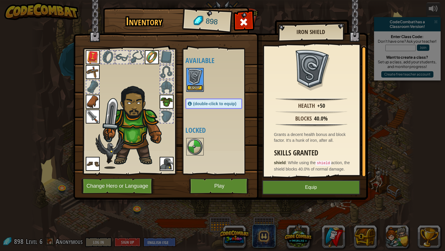
click at [197, 85] on button "Equip" at bounding box center [195, 88] width 16 height 6
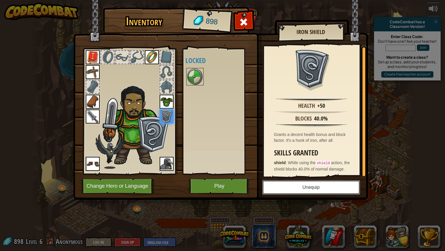
click at [302, 188] on button "Unequip" at bounding box center [311, 187] width 98 height 14
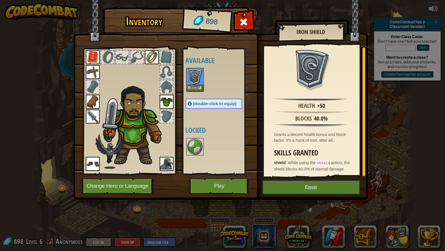
click at [193, 78] on img at bounding box center [195, 76] width 16 height 16
click at [195, 97] on div "Available Equip Equip Equip Equip Equip Equip Equip Equip (double-click to equi…" at bounding box center [220, 111] width 68 height 121
click at [192, 86] on button "Equip" at bounding box center [195, 88] width 16 height 6
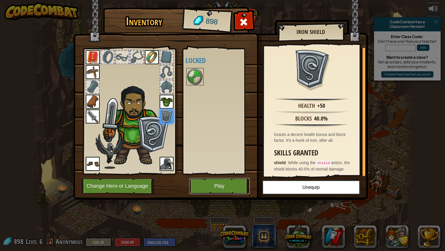
click at [209, 183] on button "Play" at bounding box center [219, 186] width 61 height 16
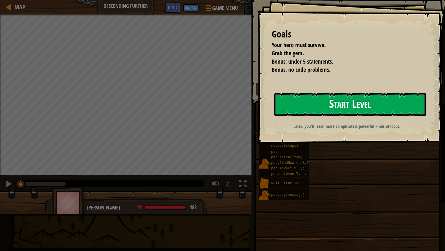
click at [315, 102] on button "Start Level" at bounding box center [351, 104] width 152 height 23
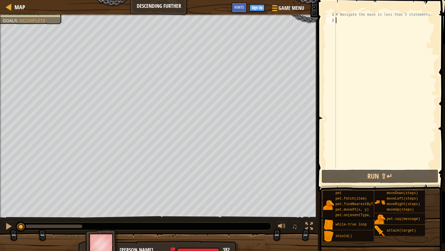
type textarea "w"
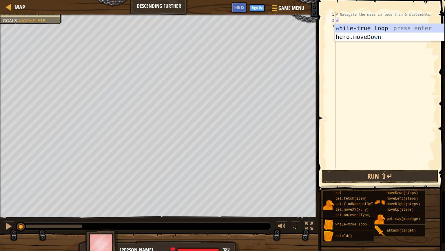
scroll to position [3, 0]
click at [359, 25] on div "w [PERSON_NAME]-true loop press enter hero.moveDo w n press enter" at bounding box center [390, 41] width 110 height 35
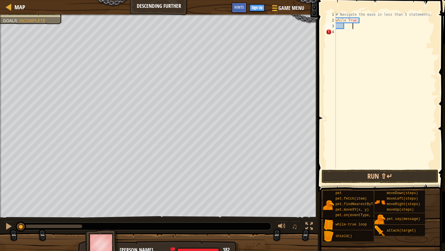
type textarea "r"
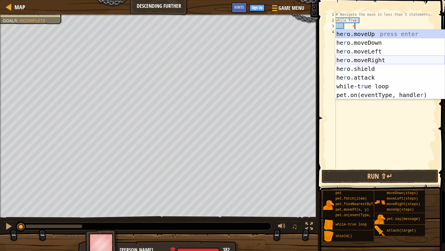
click at [380, 59] on div "he r o.moveUp press enter he r o.moveDown press enter he r o.moveLeft press ent…" at bounding box center [390, 73] width 110 height 87
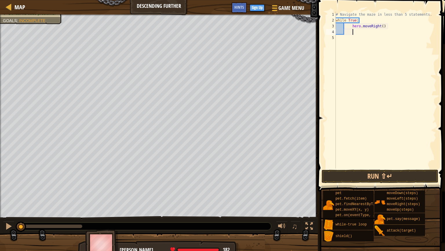
scroll to position [3, 1]
click at [383, 27] on div "# Navigate the maze in less than 5 statements. while True : hero . moveRight ( )" at bounding box center [386, 96] width 102 height 168
type textarea "hero.moveRight(t)"
click at [393, 135] on div "# Navigate the maze in less than 5 statements. while True : hero . moveRight ( …" at bounding box center [386, 96] width 102 height 168
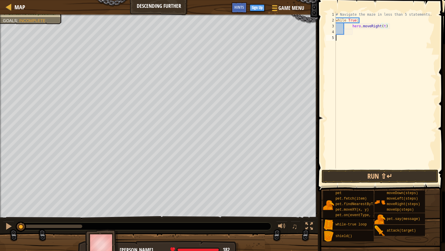
scroll to position [3, 0]
click at [386, 26] on div "# Navigate the maze in less than 5 statements. while True : hero . moveRight ( …" at bounding box center [386, 96] width 102 height 168
type textarea "hero.moveRight(2)"
click at [355, 32] on div "# Navigate the maze in less than 5 statements. while True : hero . moveRight ( …" at bounding box center [386, 96] width 102 height 168
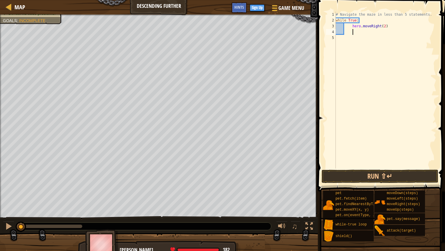
type textarea "h"
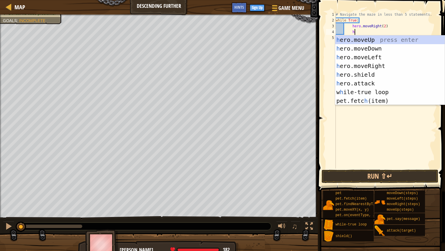
scroll to position [3, 1]
click at [383, 50] on div "h ero.moveUp press enter h ero.moveDown press enter h ero.moveLeft press enter …" at bounding box center [390, 78] width 110 height 87
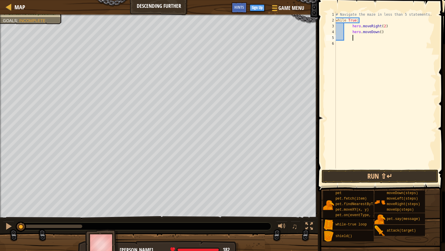
scroll to position [3, 1]
click at [398, 175] on button "Run ⇧↵" at bounding box center [380, 175] width 117 height 13
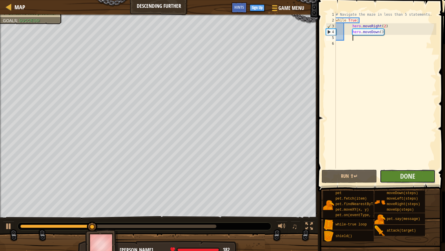
click at [391, 174] on button "Done" at bounding box center [407, 175] width 55 height 13
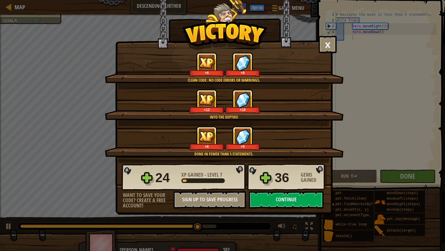
click at [297, 201] on button "Continue" at bounding box center [286, 199] width 75 height 17
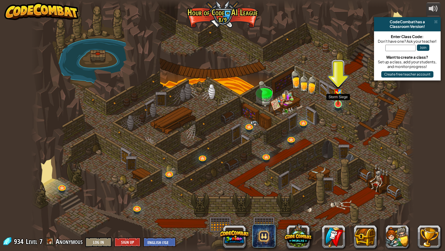
click at [339, 99] on img at bounding box center [338, 91] width 10 height 27
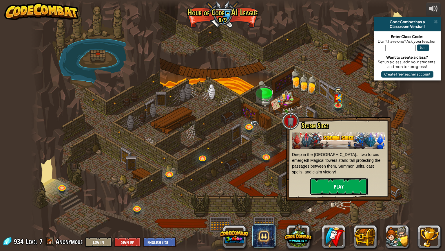
click at [339, 181] on button "Play" at bounding box center [339, 185] width 58 height 17
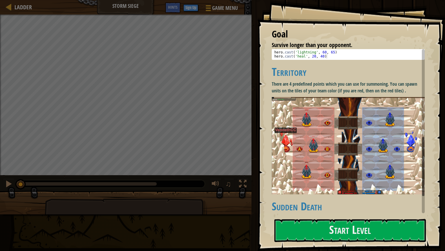
scroll to position [245, 0]
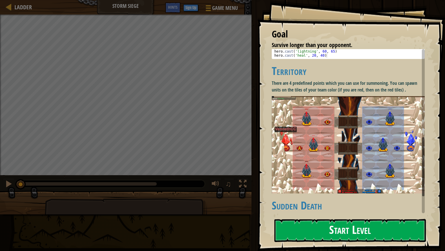
click at [373, 201] on button "Start Level" at bounding box center [351, 230] width 152 height 23
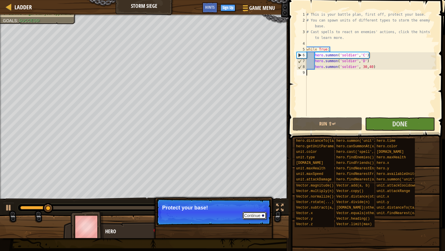
click at [256, 201] on button "Continue" at bounding box center [255, 215] width 24 height 8
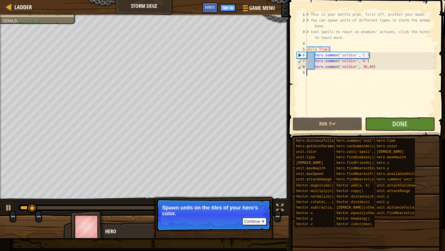
click at [259, 201] on p "Continue Spawn units on the tiles of your hero's color." at bounding box center [213, 214] width 115 height 32
click at [258, 201] on button "Continue" at bounding box center [255, 221] width 24 height 8
click at [260, 201] on button "Continue" at bounding box center [255, 221] width 24 height 8
click at [261, 201] on button "Continue" at bounding box center [255, 221] width 24 height 8
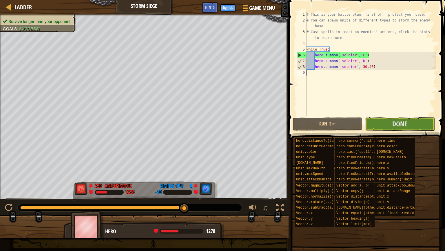
drag, startPoint x: 57, startPoint y: 204, endPoint x: 187, endPoint y: 217, distance: 130.2
click at [187, 201] on div "Survive longer than your opponent. Goals : Success! 320 Anonymous 1278 0 Simple…" at bounding box center [222, 125] width 445 height 223
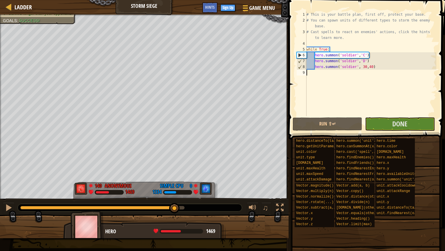
drag, startPoint x: 30, startPoint y: 206, endPoint x: 175, endPoint y: 199, distance: 145.2
click at [175, 199] on div "♫" at bounding box center [144, 205] width 289 height 17
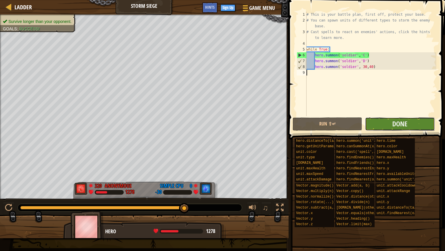
click at [380, 126] on button "Done" at bounding box center [400, 123] width 70 height 13
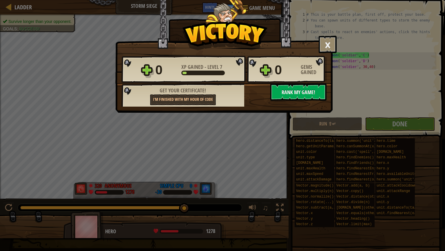
click at [311, 94] on span "Rank My Game!" at bounding box center [299, 91] width 34 height 7
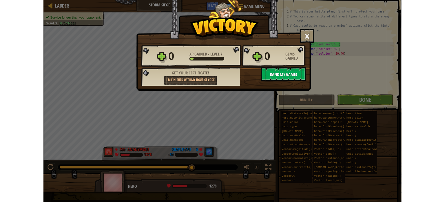
scroll to position [3, 0]
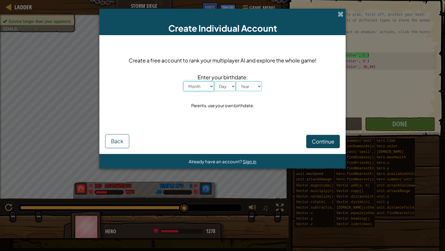
click at [202, 83] on select "Month January February March April May June July August September October Novem…" at bounding box center [199, 86] width 31 height 10
select select "9"
click at [184, 81] on select "Month January February March April May June July August September October Novem…" at bounding box center [199, 86] width 31 height 10
click at [225, 91] on select "Day 1 2 3 4 5 6 7 8 9 10 11 12 13 14 15 16 17 18 19 20 21 22 23 24 25 26 27 28 …" at bounding box center [225, 86] width 22 height 10
select select "25"
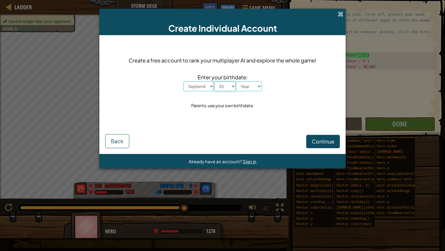
click at [214, 81] on select "Day 1 2 3 4 5 6 7 8 9 10 11 12 13 14 15 16 17 18 19 20 21 22 23 24 25 26 27 28 …" at bounding box center [225, 86] width 22 height 10
click at [253, 83] on select "Year [DATE] 2024 2023 2022 2021 2020 2019 2018 2017 2016 2015 2014 2013 2012 20…" at bounding box center [249, 86] width 26 height 10
click at [123, 143] on span "Back" at bounding box center [117, 140] width 12 height 7
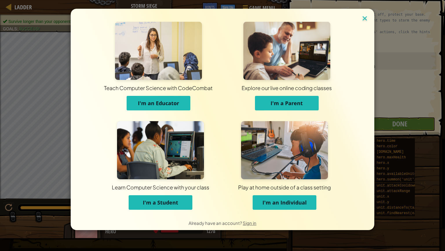
click at [364, 23] on img at bounding box center [365, 18] width 8 height 9
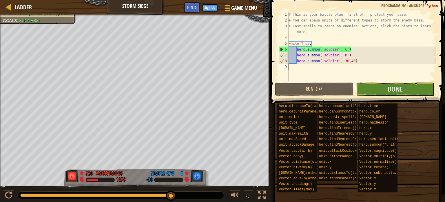
click at [373, 99] on span at bounding box center [357, 183] width 170 height 172
click at [365, 91] on button "Done" at bounding box center [395, 88] width 78 height 13
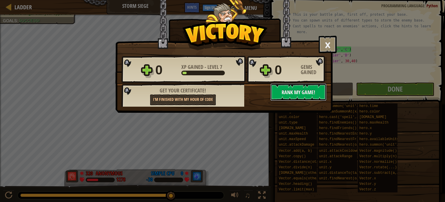
click at [304, 92] on span "Rank My Game!" at bounding box center [299, 91] width 34 height 7
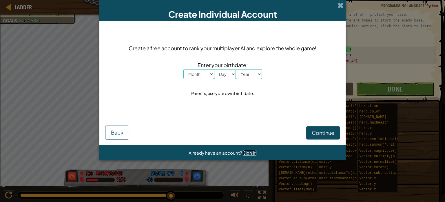
click at [248, 150] on span "Sign in" at bounding box center [250, 153] width 14 height 6
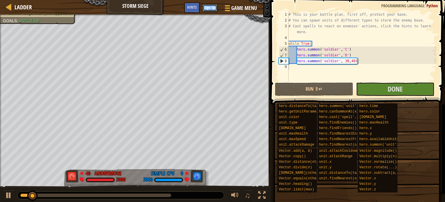
click at [206, 8] on button "Sign Up" at bounding box center [210, 7] width 15 height 7
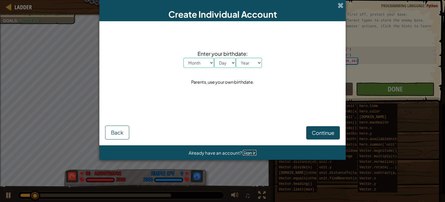
click at [249, 154] on span "Sign in" at bounding box center [250, 153] width 14 height 6
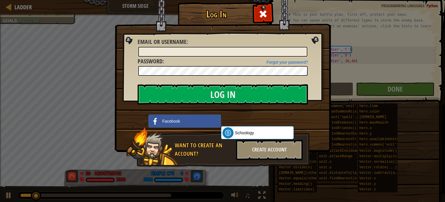
type input "[PERSON_NAME][EMAIL_ADDRESS][PERSON_NAME][DOMAIN_NAME]"
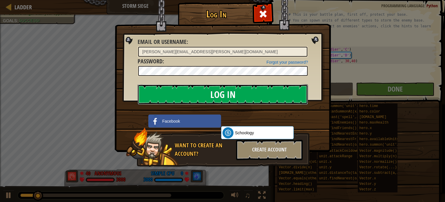
click at [217, 91] on input "Log In" at bounding box center [223, 94] width 170 height 20
